Goal: Find specific page/section: Find specific page/section

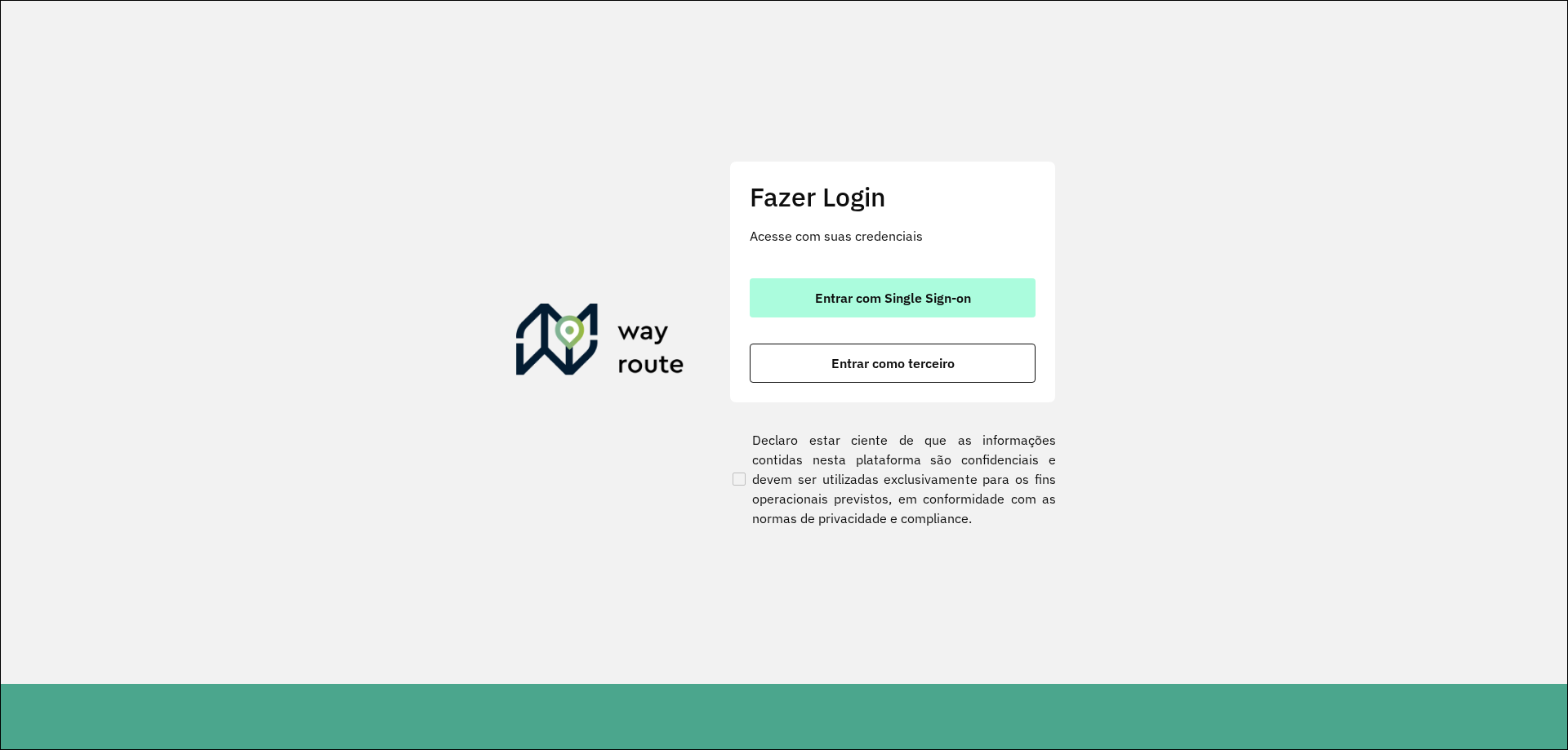
click at [943, 308] on button "Entrar com Single Sign-on" at bounding box center [892, 297] width 285 height 39
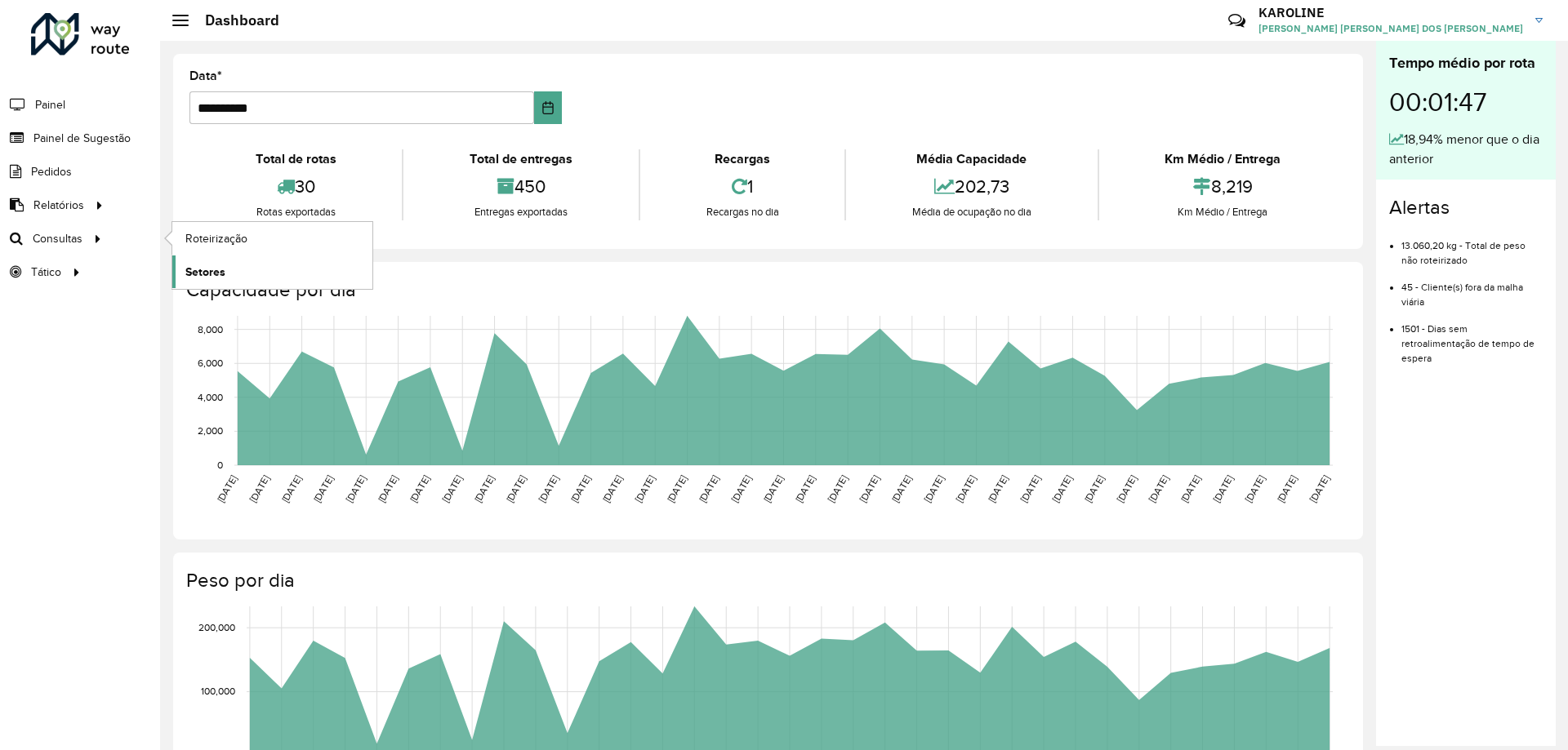
click at [210, 270] on span "Setores" at bounding box center [205, 272] width 40 height 17
